Goal: Task Accomplishment & Management: Use online tool/utility

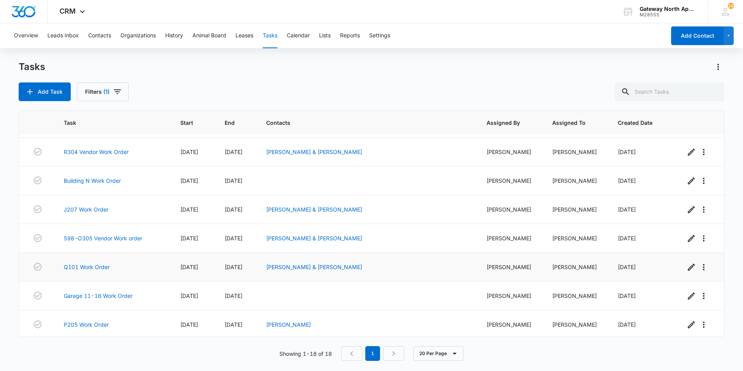
scroll to position [316, 0]
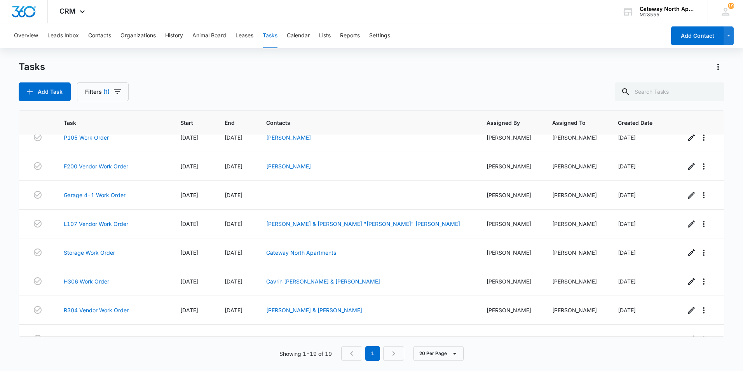
scroll to position [345, 0]
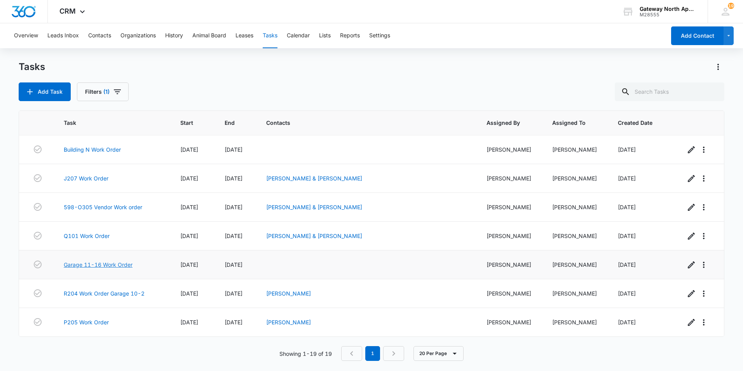
click at [113, 262] on link "Garage 11-16 Work Order" at bounding box center [98, 264] width 69 height 8
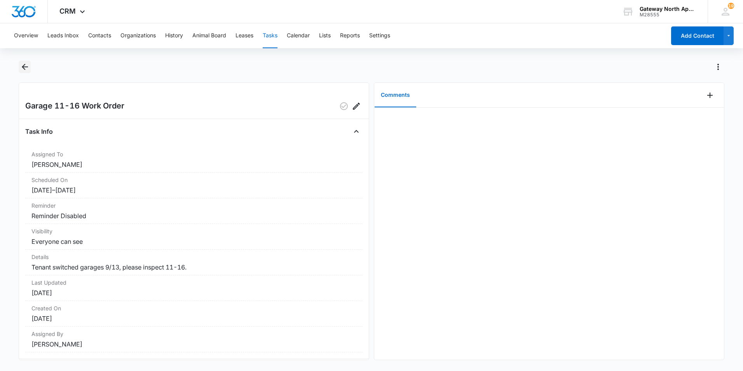
click at [27, 70] on icon "Back" at bounding box center [24, 66] width 9 height 9
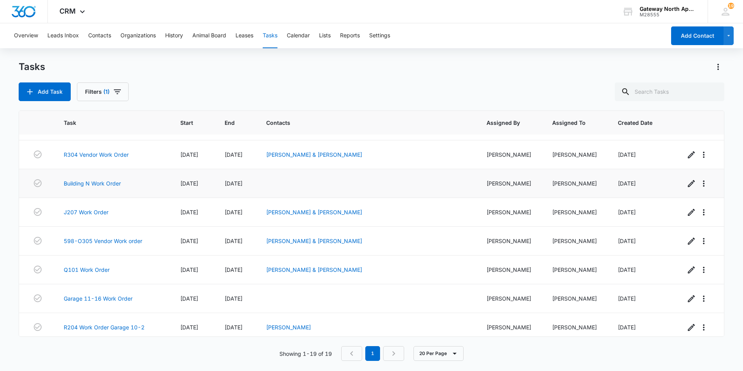
scroll to position [345, 0]
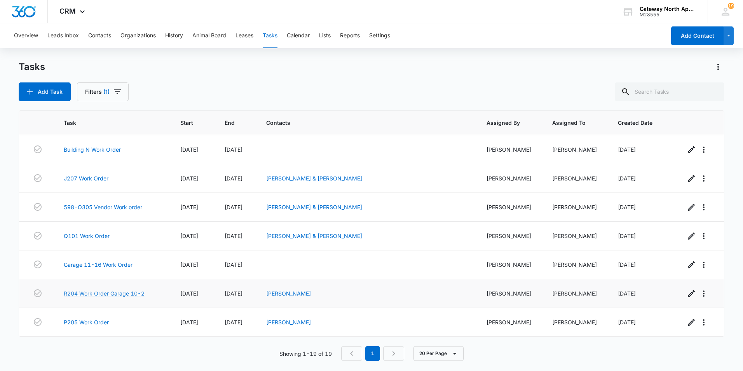
click at [126, 292] on link "R204 Work Order Garage 10-2" at bounding box center [104, 293] width 81 height 8
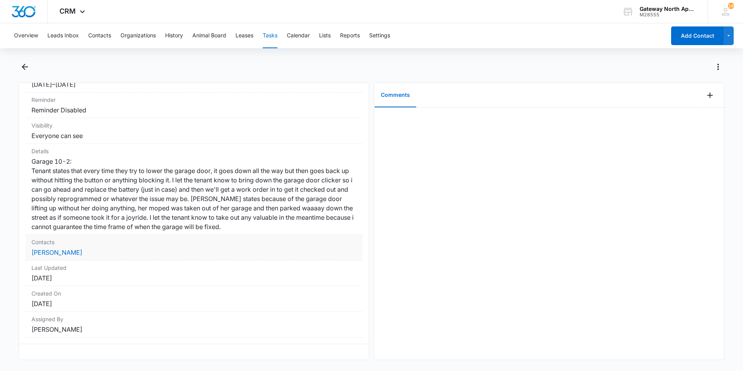
scroll to position [121, 0]
click at [24, 68] on icon "Back" at bounding box center [24, 66] width 9 height 9
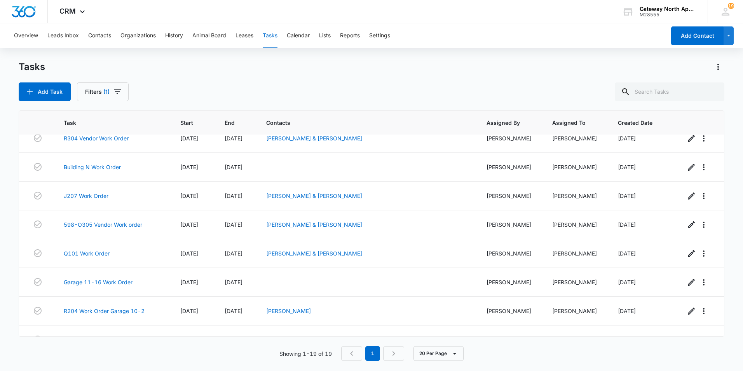
scroll to position [345, 0]
